Goal: Find specific page/section: Locate a particular part of the current website

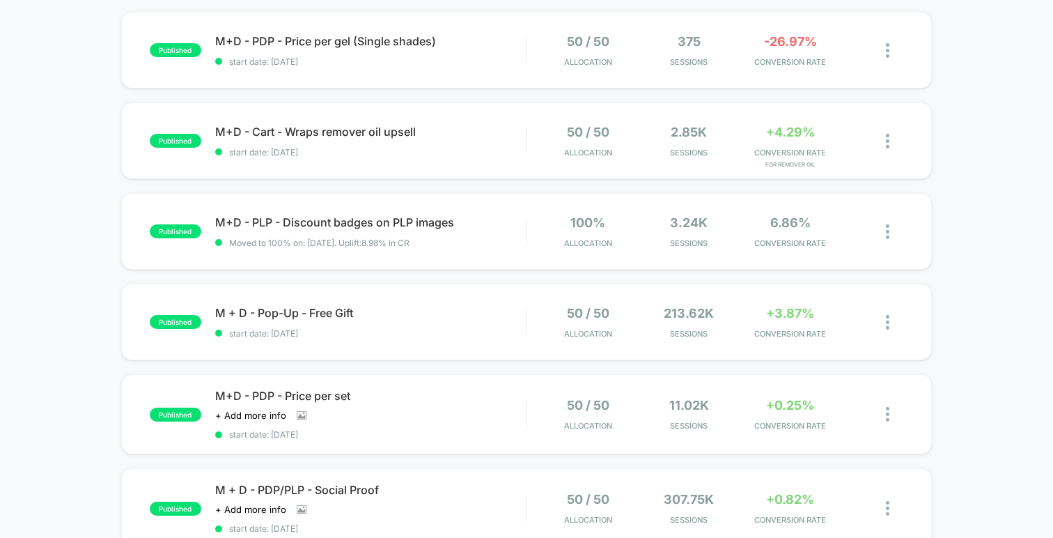
scroll to position [141, 0]
click at [385, 301] on div "published M + D - Pop-Up - Free Gift start date: [DATE] 50 / 50 Allocation 213.…" at bounding box center [526, 320] width 811 height 77
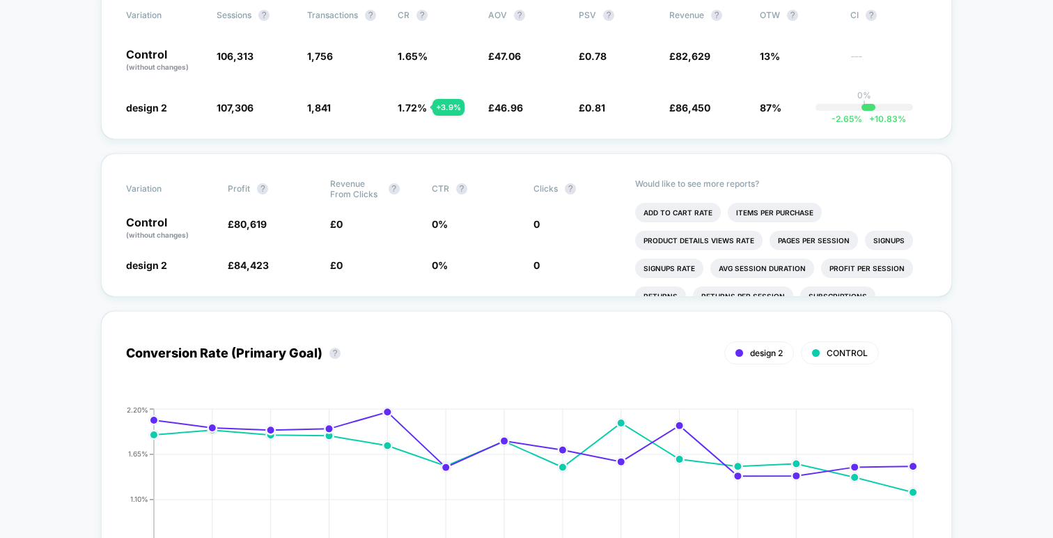
scroll to position [397, 0]
